Goal: Answer question/provide support

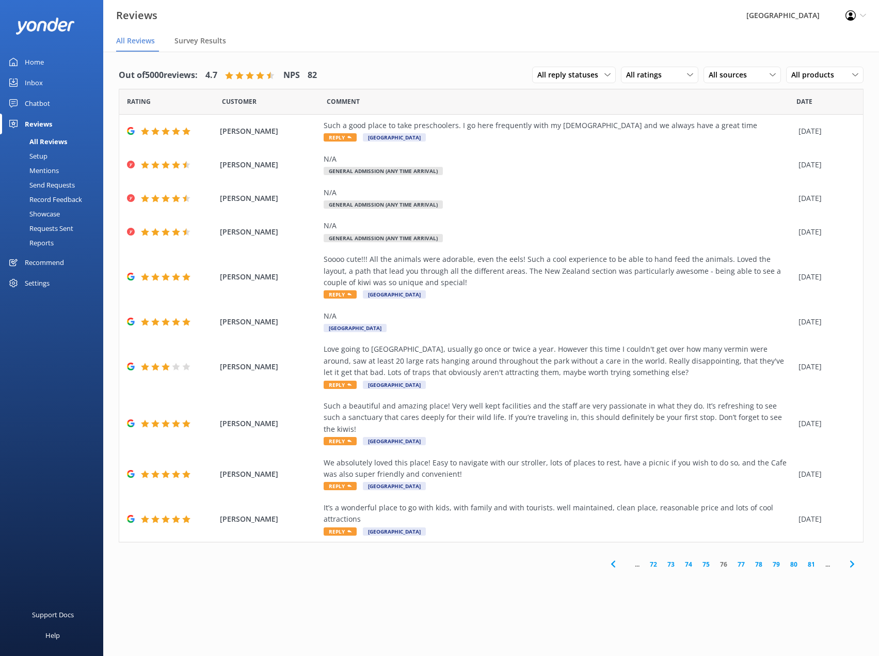
click at [617, 558] on icon at bounding box center [613, 564] width 12 height 12
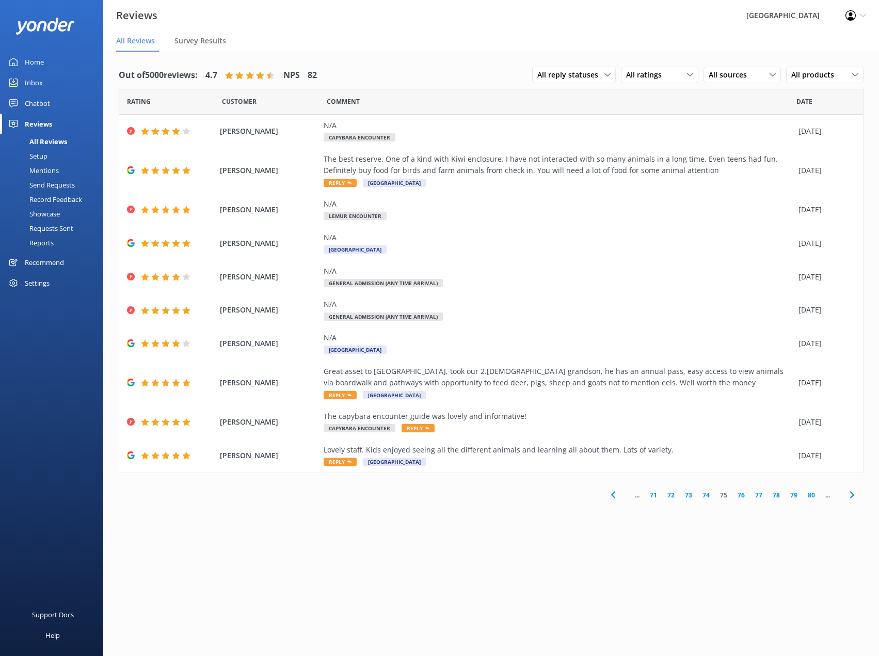
click at [612, 494] on use at bounding box center [613, 494] width 4 height 7
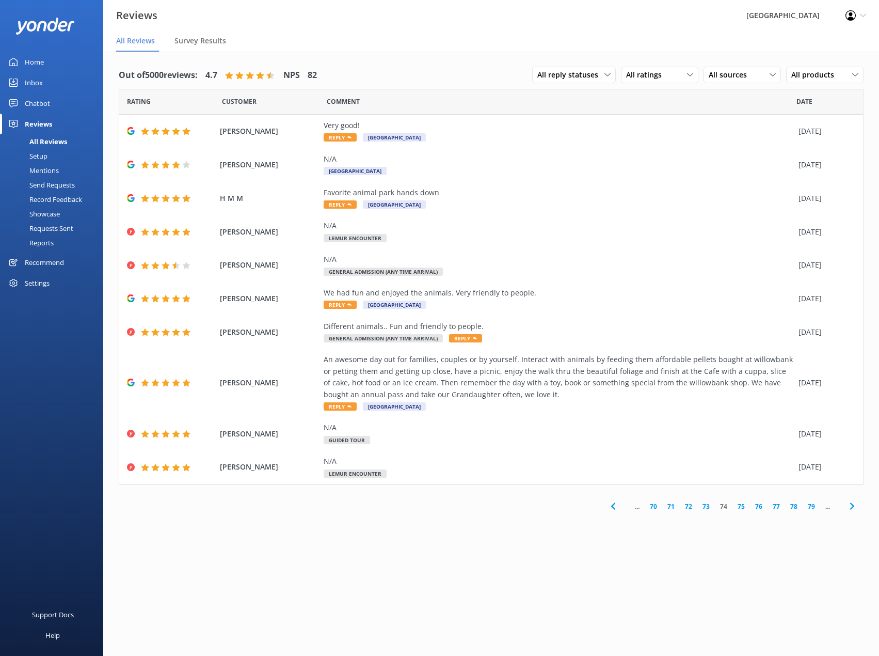
click at [35, 154] on div "Setup" at bounding box center [26, 156] width 41 height 14
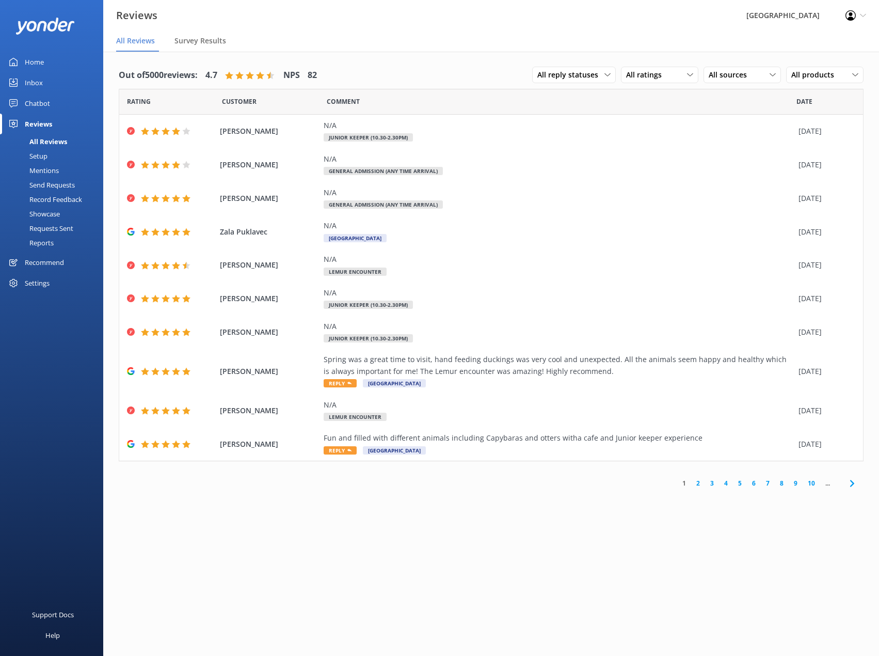
click at [45, 124] on div "Reviews" at bounding box center [38, 124] width 27 height 21
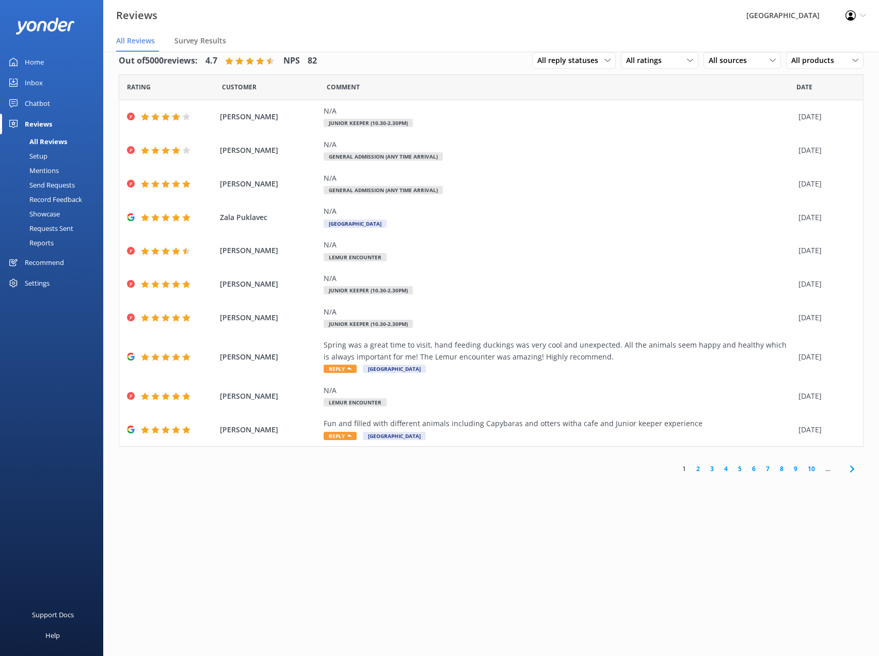
scroll to position [21, 0]
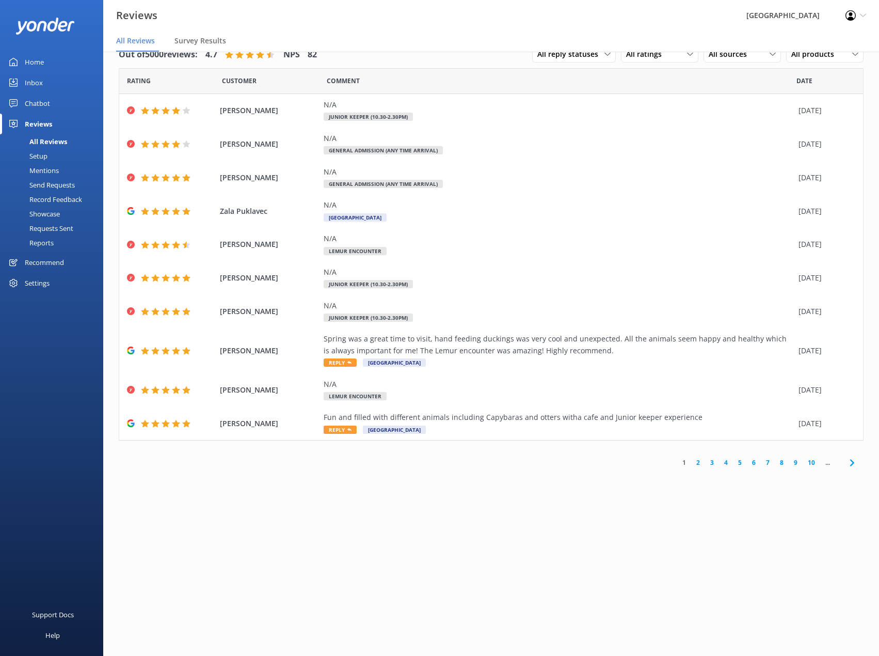
click at [697, 463] on link "2" at bounding box center [698, 463] width 14 height 10
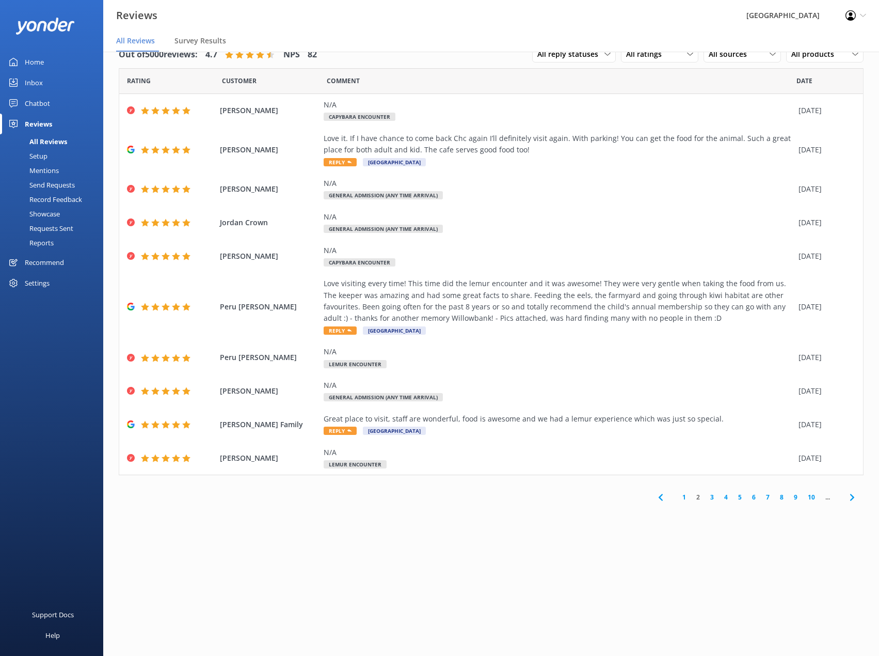
click at [685, 498] on link "1" at bounding box center [685, 497] width 14 height 10
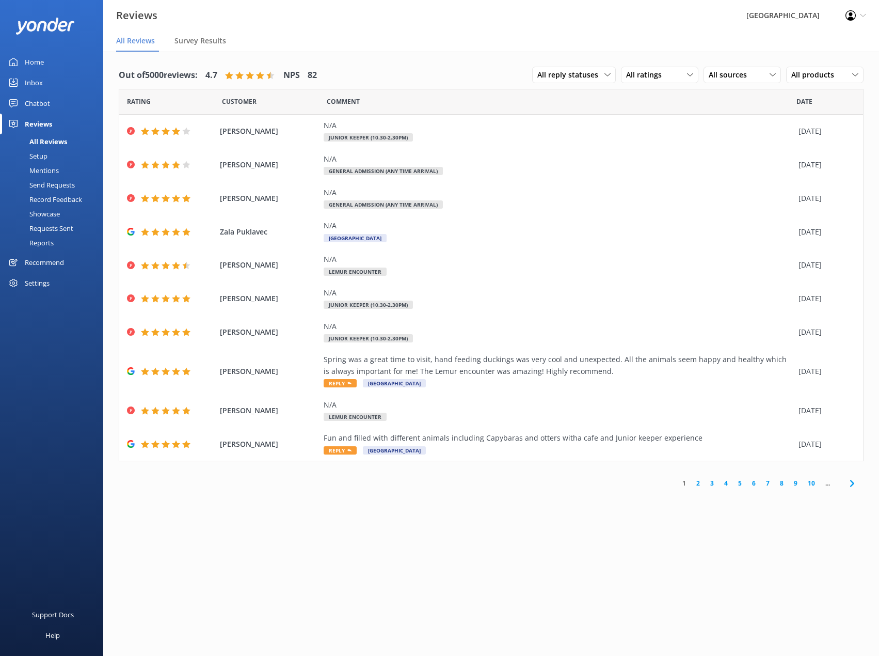
click at [37, 102] on div "Chatbot" at bounding box center [37, 103] width 25 height 21
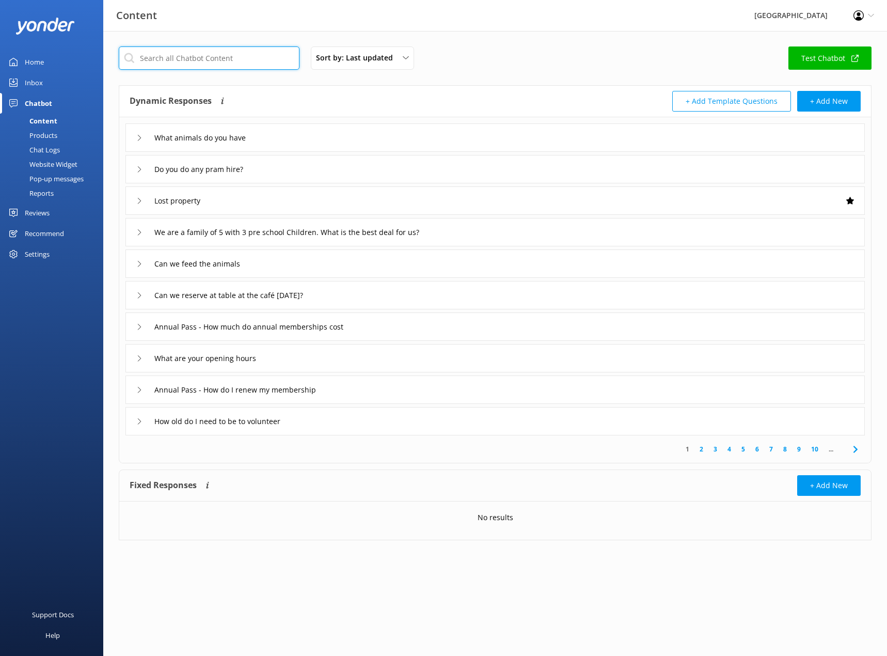
click at [209, 57] on input "text" at bounding box center [209, 57] width 181 height 23
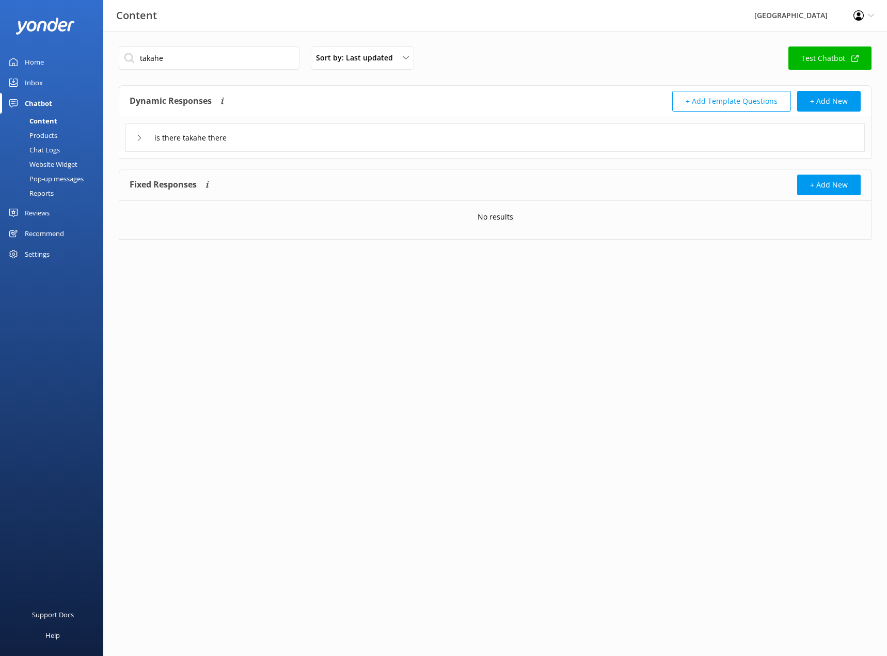
click at [135, 138] on div "is there takahe there" at bounding box center [495, 137] width 740 height 28
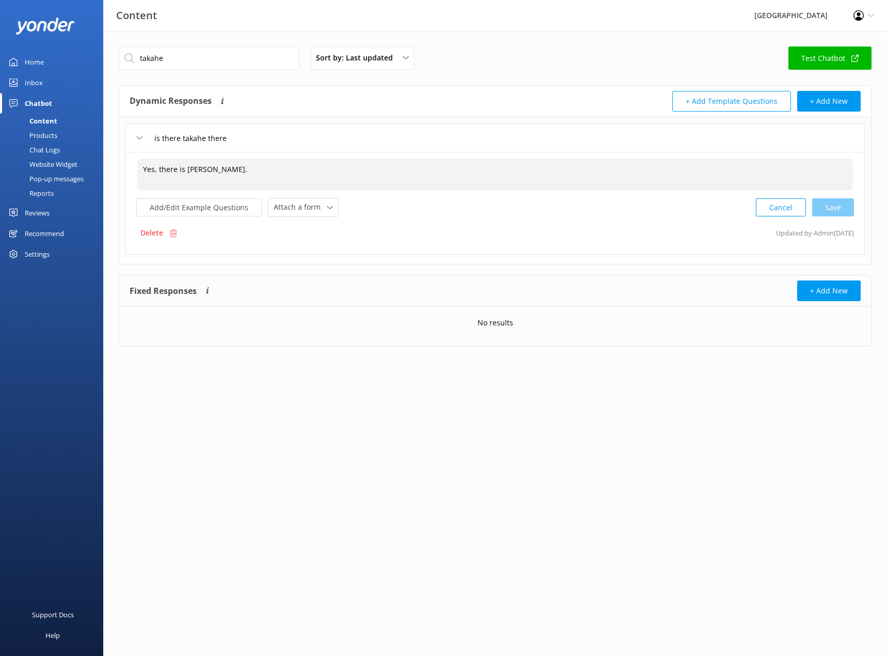
click at [226, 170] on textarea "Yes, there is [PERSON_NAME]." at bounding box center [495, 175] width 716 height 32
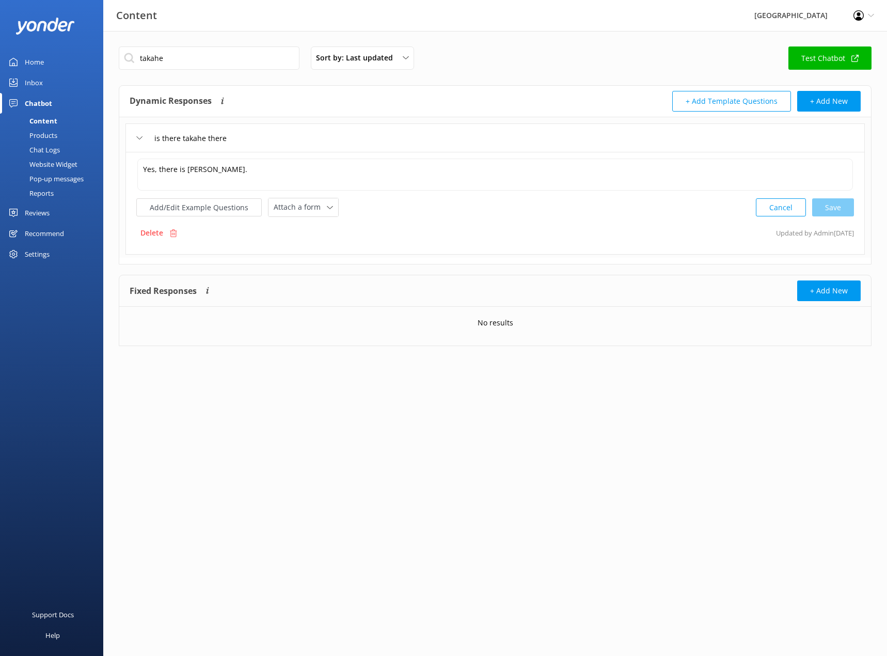
click at [288, 369] on div "takahe Sort by: Last updated Title (A-Z) Last updated Test Chatbot Dynamic Resp…" at bounding box center [495, 204] width 784 height 346
drag, startPoint x: 179, startPoint y: 58, endPoint x: 129, endPoint y: 53, distance: 50.4
click at [131, 55] on input "takahe" at bounding box center [209, 57] width 181 height 23
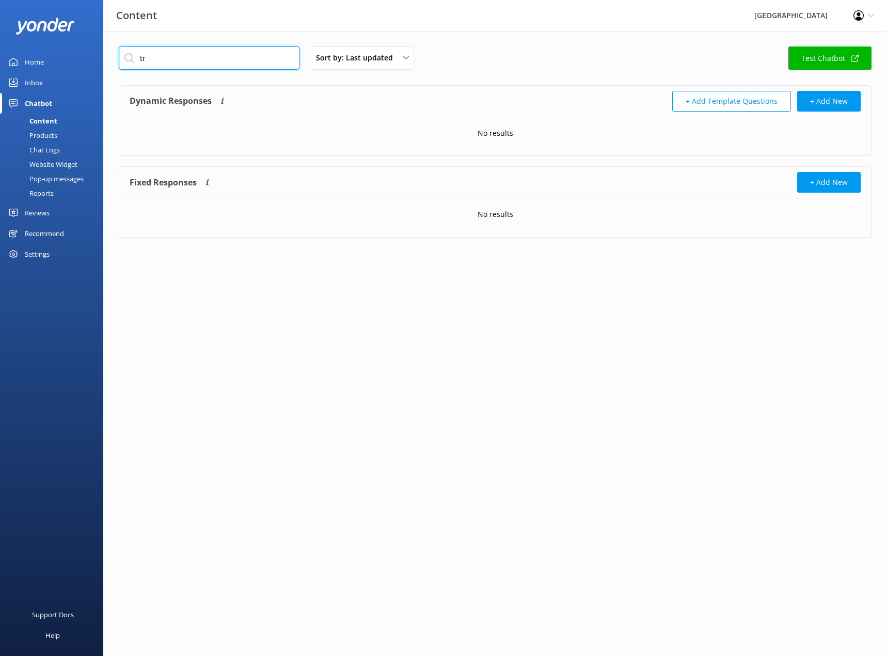
type input "t"
